Goal: Task Accomplishment & Management: Use online tool/utility

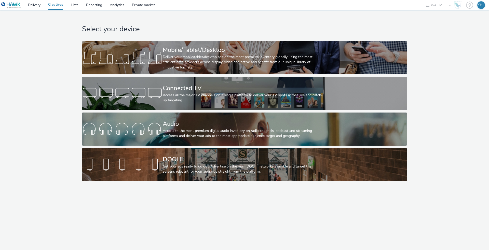
select select "10bae079-8a11-4fca-8b47-9e5fc357b551"
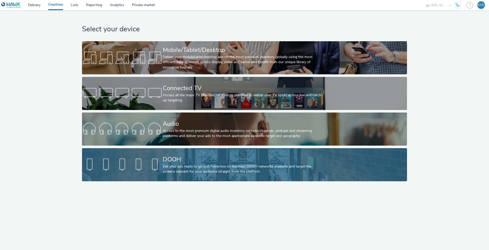
click at [160, 174] on link "DOOH Get your ads ready to go out! Advertise on the main DOOH networks availabl…" at bounding box center [244, 164] width 325 height 33
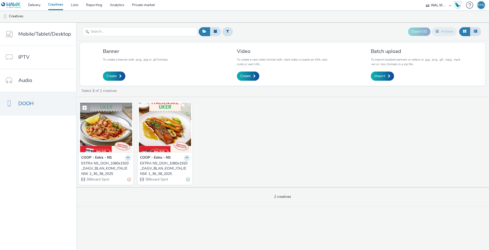
click at [112, 139] on img at bounding box center [106, 128] width 52 height 50
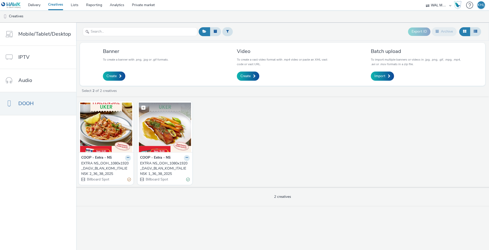
click at [156, 145] on img at bounding box center [165, 128] width 52 height 50
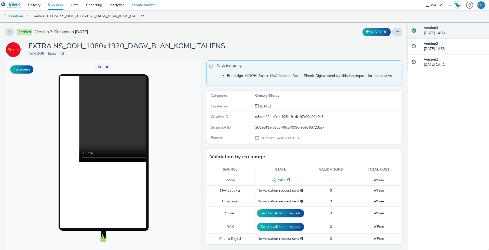
click at [141, 6] on link "Private market" at bounding box center [143, 5] width 31 height 10
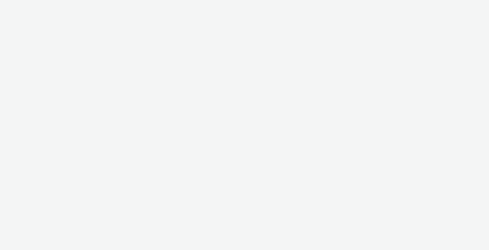
select select "10bae079-8a11-4fca-8b47-9e5fc357b551"
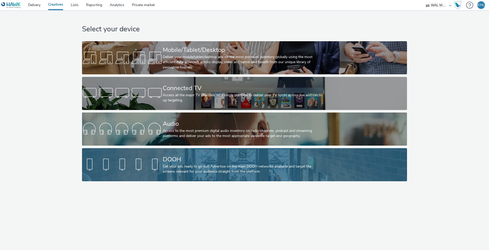
click at [169, 164] on div "Get your ads ready to go out! Advertise on the main DOOH networks available and…" at bounding box center [244, 169] width 162 height 10
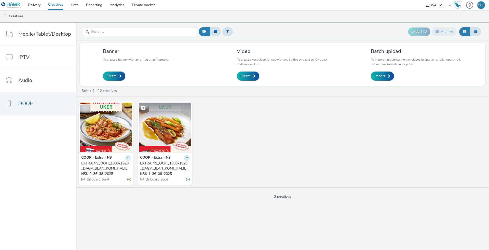
click at [167, 131] on img at bounding box center [165, 128] width 52 height 50
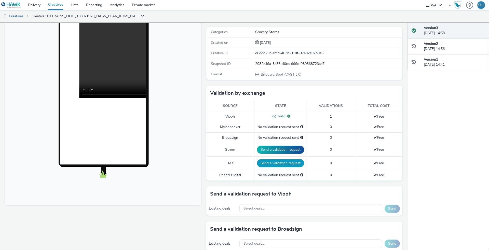
scroll to position [144, 0]
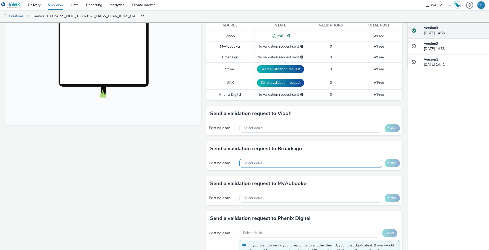
click at [271, 164] on div "Select deals..." at bounding box center [311, 163] width 143 height 9
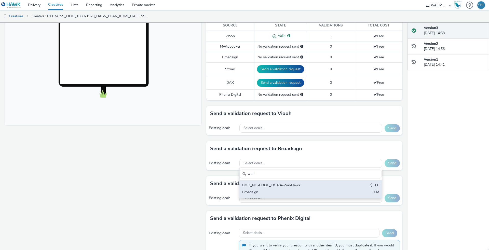
type input "wal"
click at [301, 184] on div "BMO_NO-COOP_EXTRA-Wal-Hawk" at bounding box center [287, 186] width 90 height 6
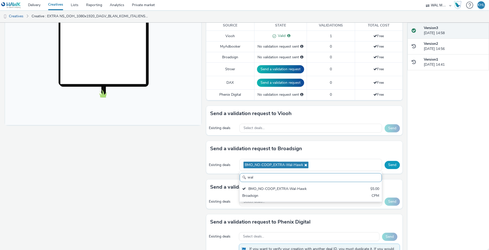
click at [395, 162] on button "Send" at bounding box center [392, 165] width 15 height 8
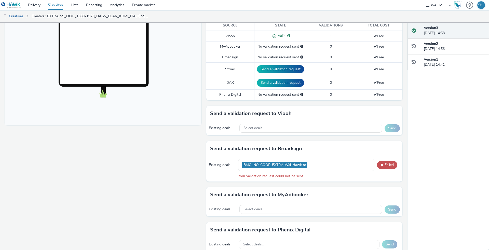
click at [148, 162] on div "Fullscreen" at bounding box center [104, 139] width 199 height 447
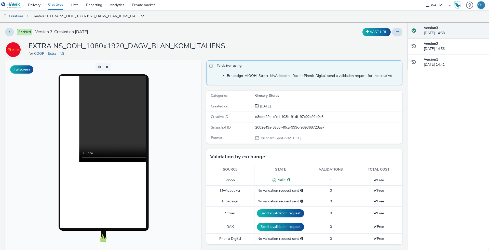
scroll to position [0, 0]
click at [41, 4] on link "Delivery" at bounding box center [34, 5] width 20 height 10
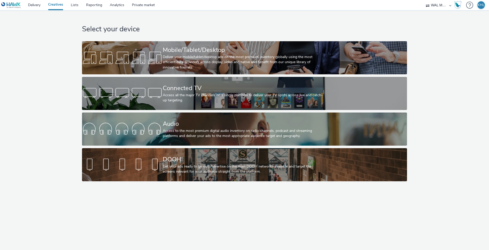
select select "10bae079-8a11-4fca-8b47-9e5fc357b551"
click at [26, 8] on link "Delivery" at bounding box center [34, 5] width 20 height 10
select select "10bae079-8a11-4fca-8b47-9e5fc357b551"
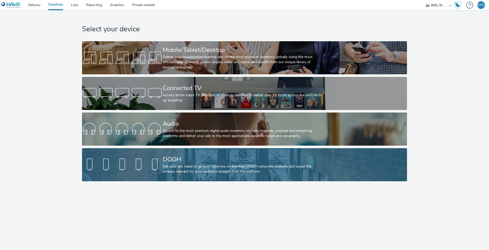
click at [193, 163] on div "DOOH" at bounding box center [244, 159] width 162 height 9
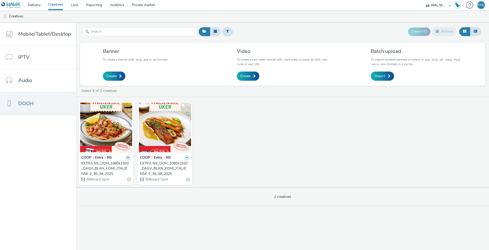
click at [184, 158] on button at bounding box center [187, 158] width 6 height 6
click at [222, 162] on div "COOP - Extra - NS EXTRA NS_OOH_1080x1920_DAGV_BLAN_KOMI_ITALIENSK 2_36_38_2025 …" at bounding box center [282, 143] width 413 height 88
click at [187, 156] on icon at bounding box center [187, 157] width 2 height 3
click at [178, 177] on link "Duplicate" at bounding box center [171, 177] width 38 height 10
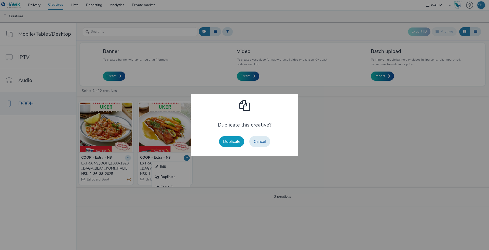
click at [237, 143] on button "Duplicate" at bounding box center [231, 141] width 25 height 11
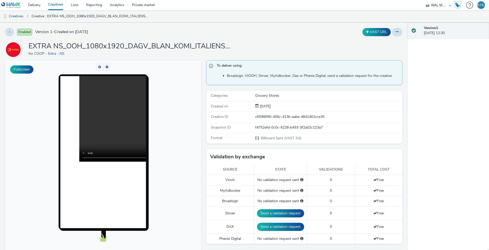
click at [59, 6] on link "Creatives" at bounding box center [55, 5] width 23 height 10
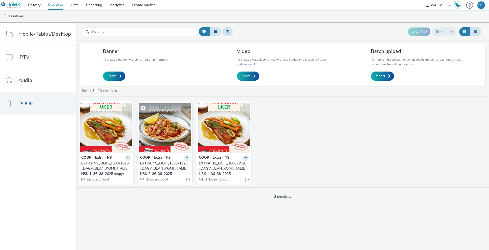
click at [166, 141] on img at bounding box center [165, 128] width 52 height 50
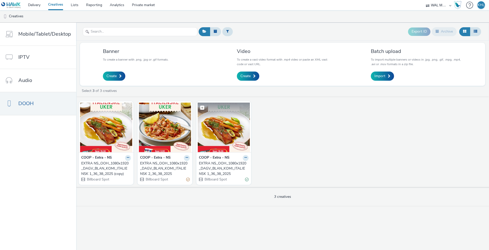
click at [241, 129] on img at bounding box center [224, 128] width 52 height 50
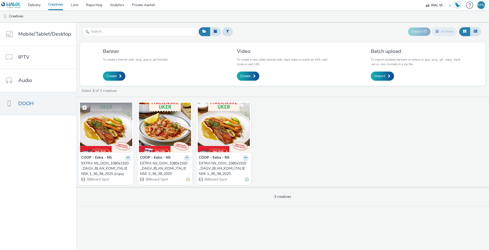
click at [118, 142] on img at bounding box center [106, 128] width 52 height 50
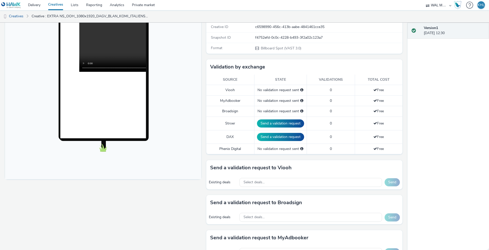
scroll to position [112, 0]
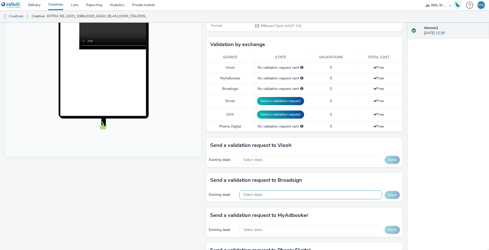
click at [269, 193] on div "Select deals..." at bounding box center [311, 195] width 143 height 9
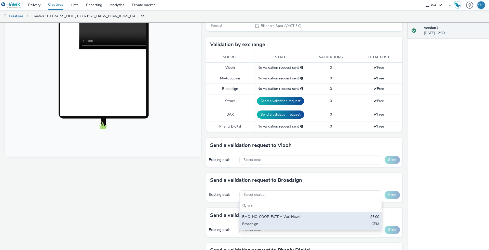
type input "wal"
click at [277, 219] on div "BMO_NO-COOP_EXTRA-Wal-Hawk" at bounding box center [287, 218] width 90 height 6
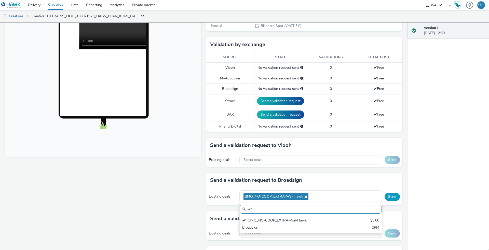
click at [394, 194] on button "Send" at bounding box center [392, 197] width 15 height 8
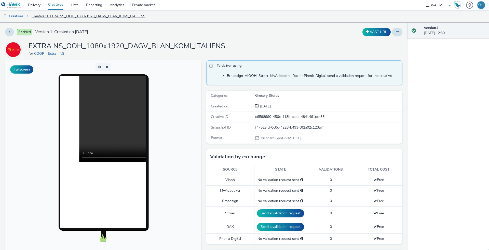
scroll to position [0, 0]
click at [51, 18] on link "Creative : EXTRA NS_OOH_1080x1920_DAGV_BLAN_KOMI_ITALIENSK 1_36_38_2025 (copy)" at bounding box center [90, 16] width 122 height 12
click at [57, 7] on link "Creatives" at bounding box center [55, 5] width 23 height 10
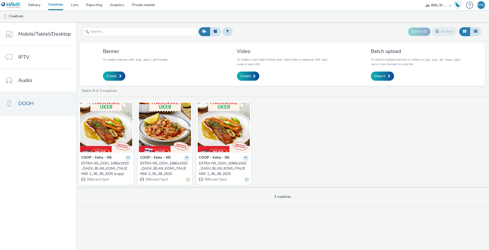
click at [128, 158] on button at bounding box center [128, 158] width 6 height 6
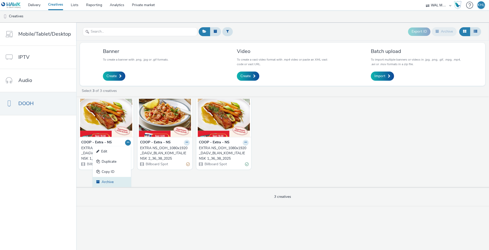
scroll to position [15, 0]
click at [115, 179] on link "Archive" at bounding box center [112, 182] width 38 height 10
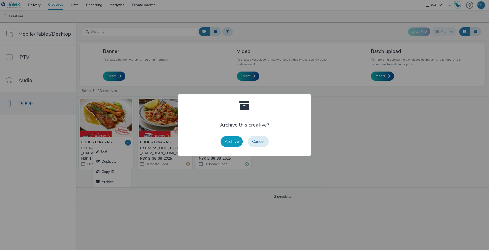
click at [236, 142] on button "Archive" at bounding box center [232, 141] width 22 height 11
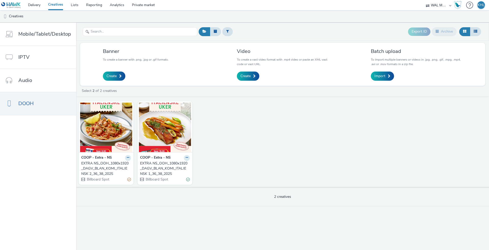
click at [273, 107] on div "COOP - Extra - NS EXTRA NS_OOH_1080x1920_DAGV_BLAN_KOMI_ITALIENSK 2_36_38_2025 …" at bounding box center [282, 143] width 413 height 88
click at [32, 5] on link "Delivery" at bounding box center [34, 5] width 20 height 10
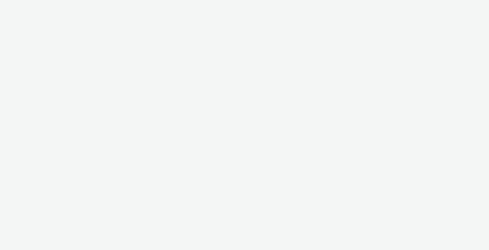
select select "10bae079-8a11-4fca-8b47-9e5fc357b551"
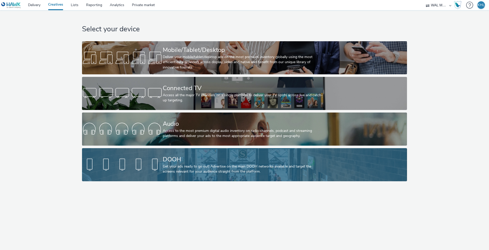
click at [151, 172] on div at bounding box center [122, 165] width 81 height 16
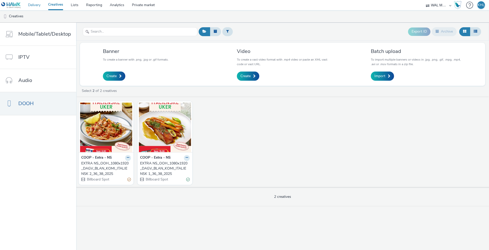
click at [32, 4] on link "Delivery" at bounding box center [34, 5] width 20 height 10
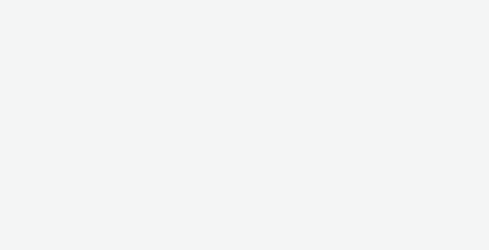
select select "10bae079-8a11-4fca-8b47-9e5fc357b551"
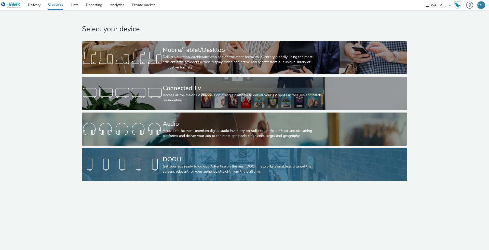
click at [163, 163] on div at bounding box center [122, 165] width 81 height 16
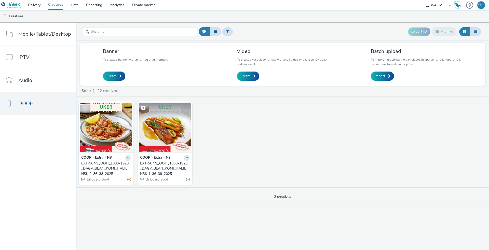
click at [157, 142] on img at bounding box center [165, 128] width 52 height 50
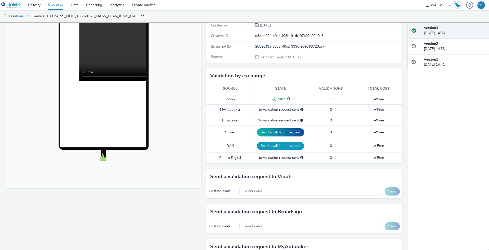
scroll to position [118, 0]
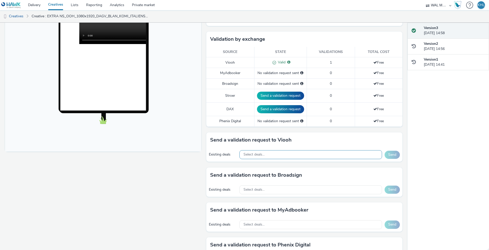
click at [260, 155] on span "Select deals..." at bounding box center [254, 155] width 21 height 4
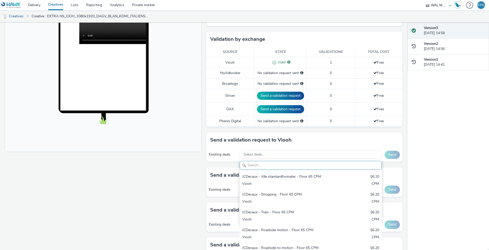
drag, startPoint x: 200, startPoint y: 179, endPoint x: 206, endPoint y: 179, distance: 5.9
click at [202, 179] on div "Fullscreen" at bounding box center [104, 161] width 199 height 436
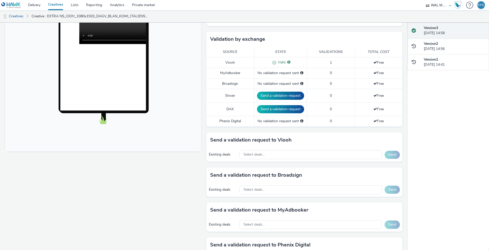
click at [266, 180] on div "Send a validation request to Broadsign" at bounding box center [304, 175] width 196 height 15
click at [264, 186] on div "Select deals..." at bounding box center [311, 190] width 143 height 9
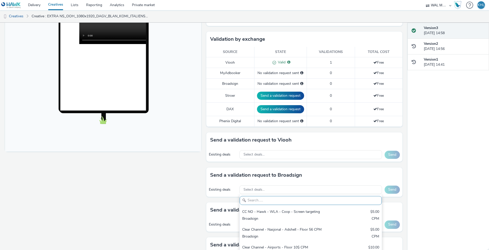
click at [277, 197] on input "text" at bounding box center [311, 200] width 142 height 9
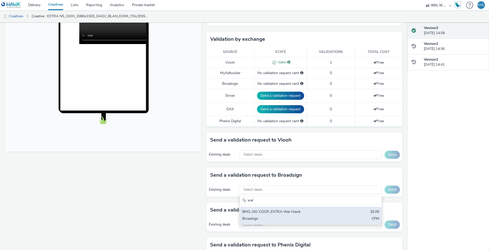
type input "wal"
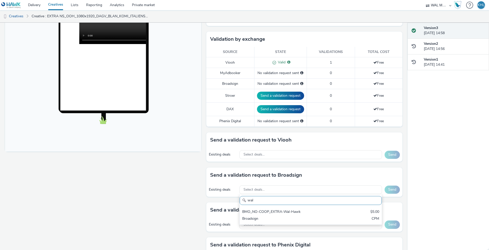
drag, startPoint x: 277, startPoint y: 216, endPoint x: 355, endPoint y: 183, distance: 85.1
click at [278, 216] on div "Broadsign" at bounding box center [287, 219] width 90 height 6
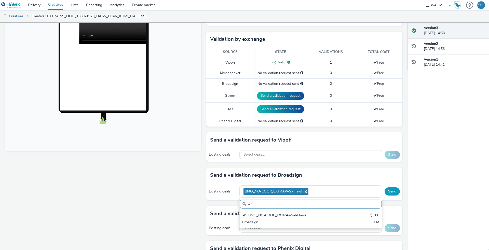
click at [389, 189] on button "Send" at bounding box center [392, 192] width 15 height 8
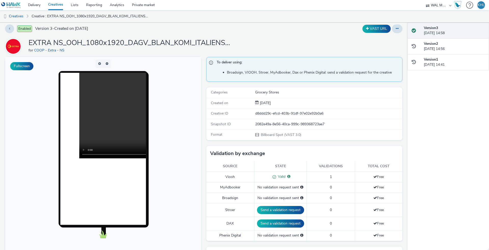
scroll to position [172, 0]
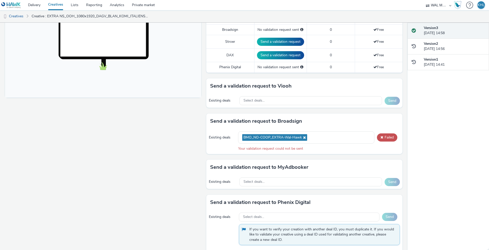
click at [483, 3] on div "KHL" at bounding box center [481, 5] width 7 height 8
click at [466, 34] on strong "Platform & Organizations" at bounding box center [462, 33] width 42 height 5
